Goal: Transaction & Acquisition: Download file/media

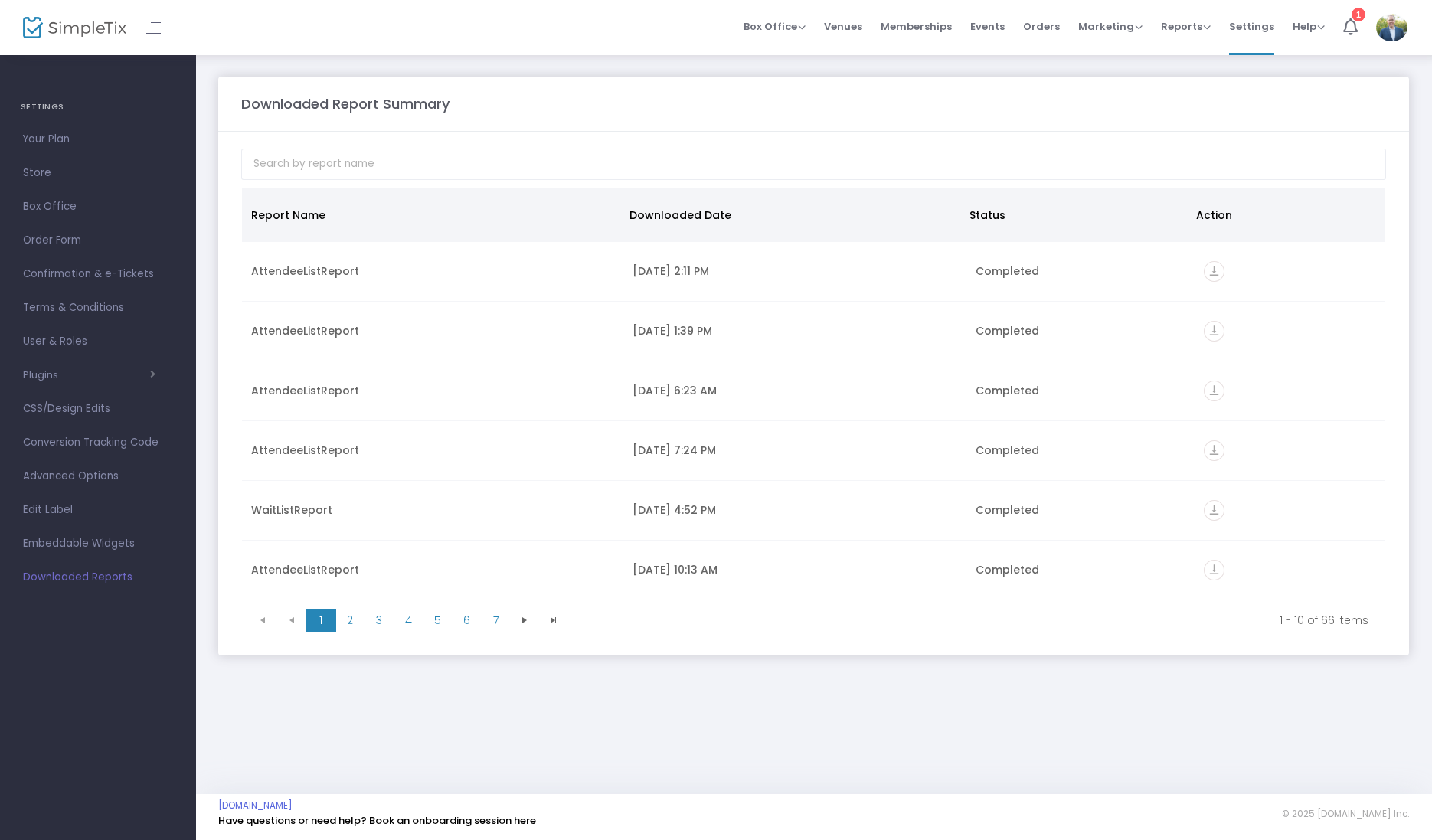
click at [79, 32] on img at bounding box center [74, 28] width 103 height 23
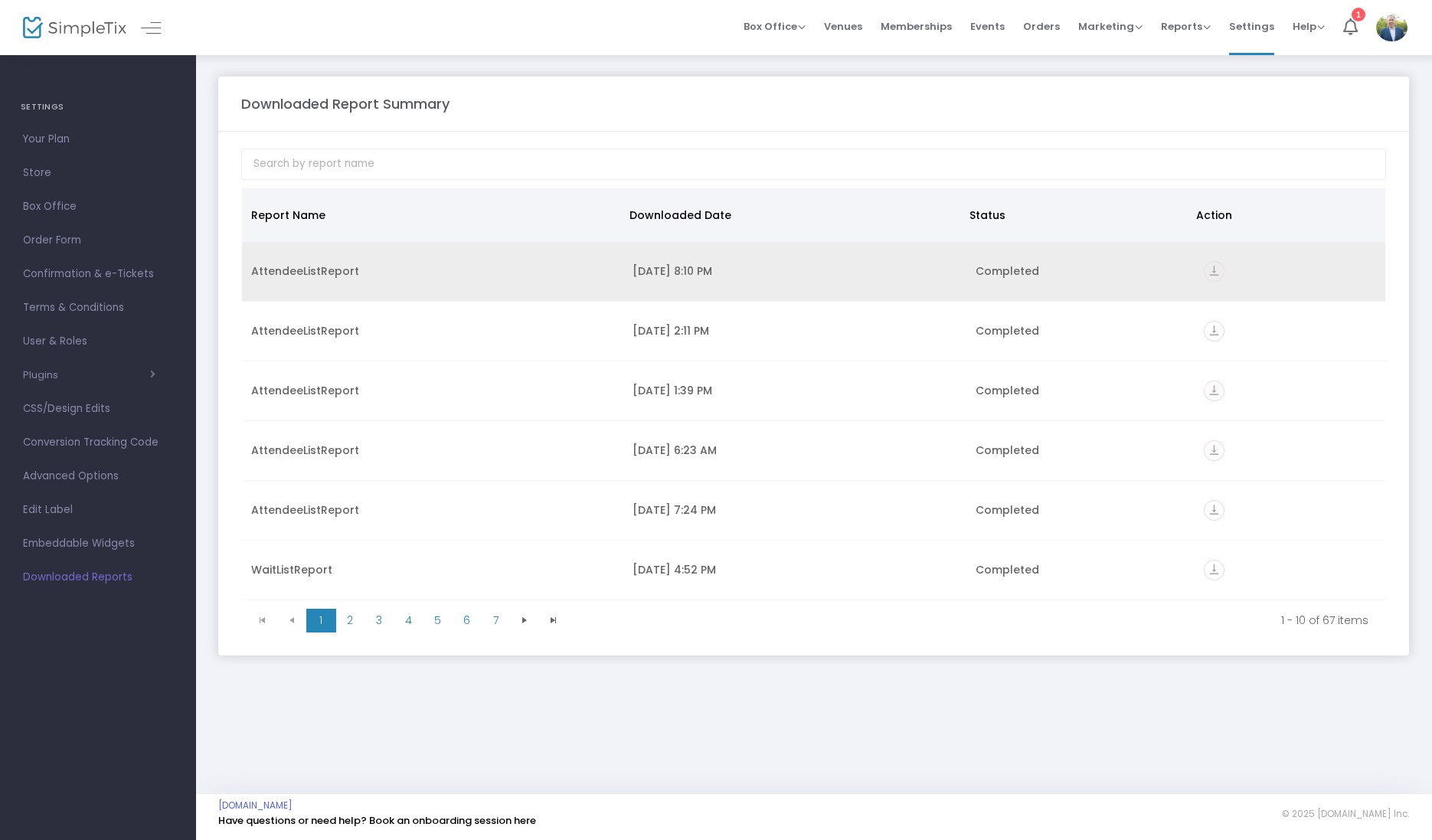
click at [1214, 272] on icon "vertical_align_bottom" at bounding box center [1214, 272] width 21 height 21
